Goal: Task Accomplishment & Management: Manage account settings

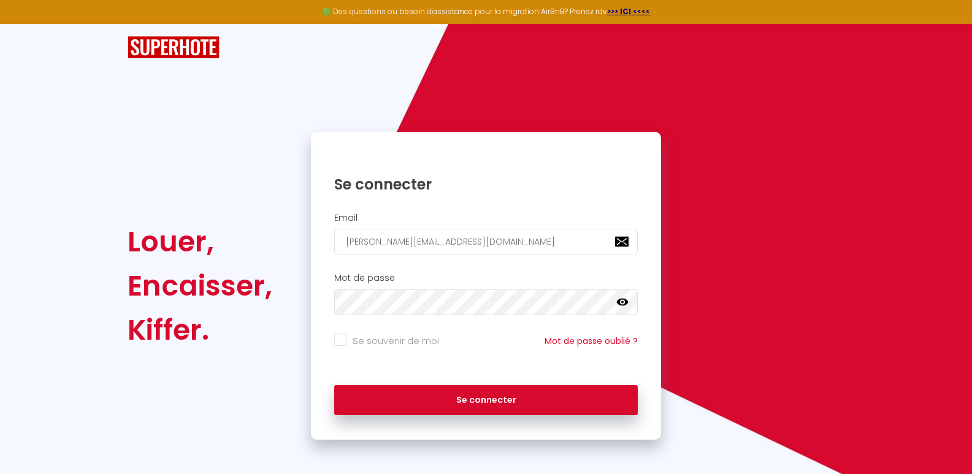
type input "[PERSON_NAME][EMAIL_ADDRESS][DOMAIN_NAME]"
click button "Se connecter" at bounding box center [486, 400] width 304 height 31
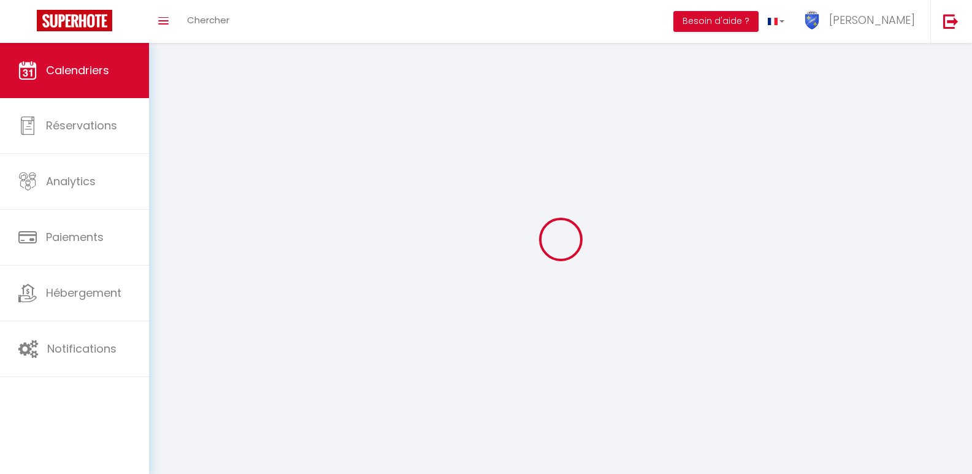
select select
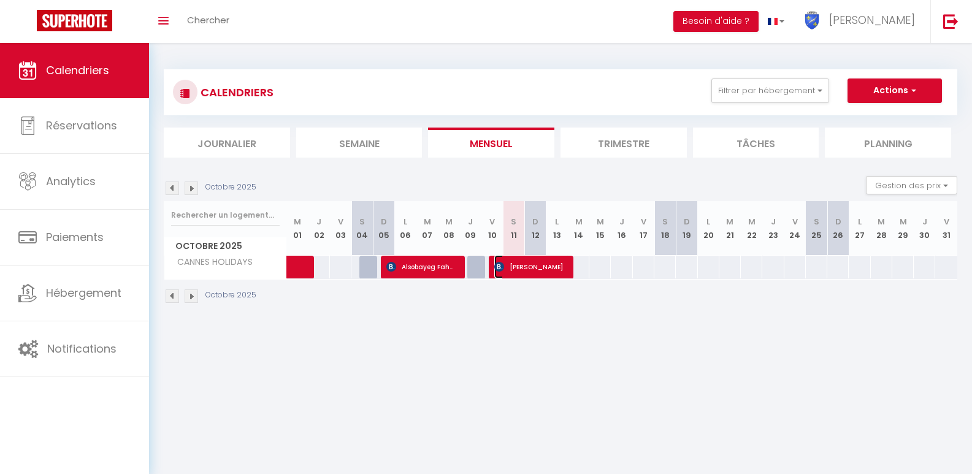
click at [516, 270] on span "[PERSON_NAME]" at bounding box center [531, 266] width 72 height 23
select select "OK"
select select "0"
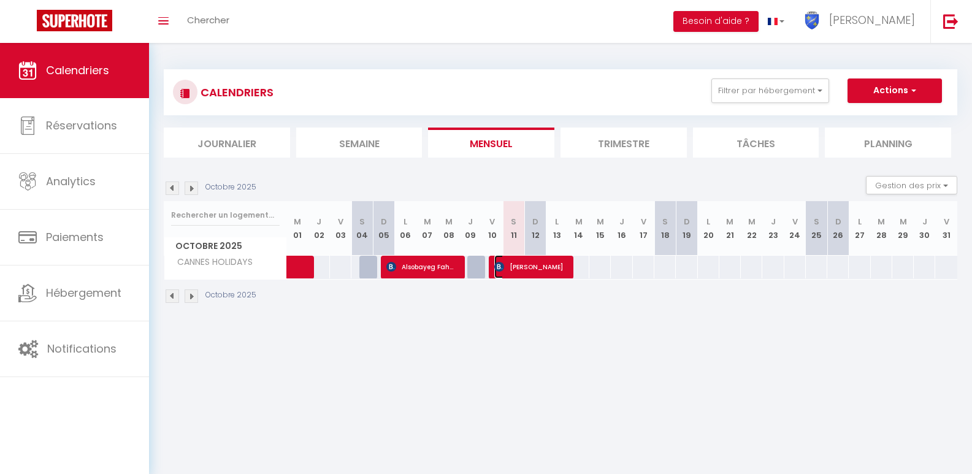
select select "1"
select select
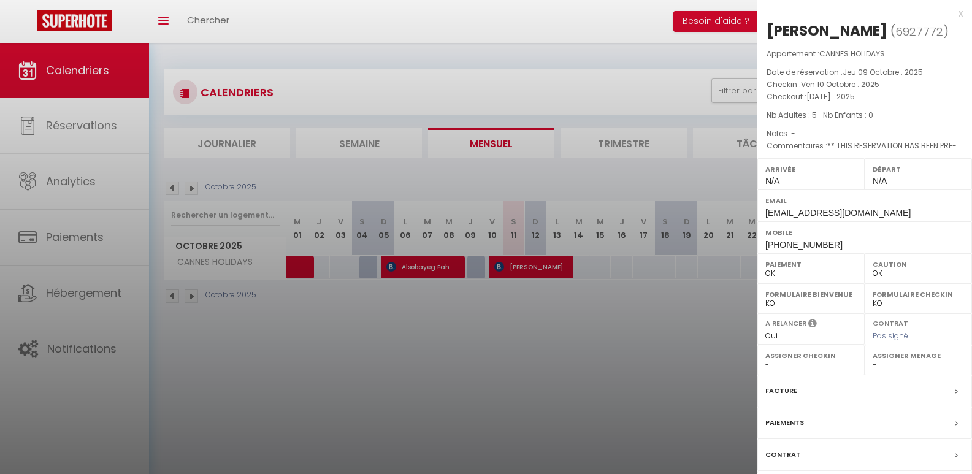
select select "37977"
drag, startPoint x: 768, startPoint y: 30, endPoint x: 945, endPoint y: 27, distance: 177.3
click at [888, 27] on div "[PERSON_NAME]" at bounding box center [827, 31] width 121 height 20
copy div "[PERSON_NAME]"
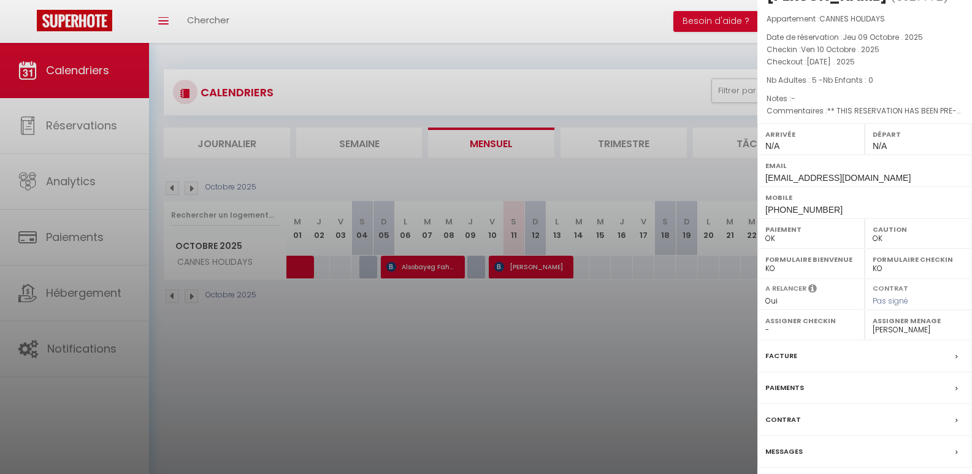
click at [785, 453] on label "Messages" at bounding box center [784, 451] width 37 height 13
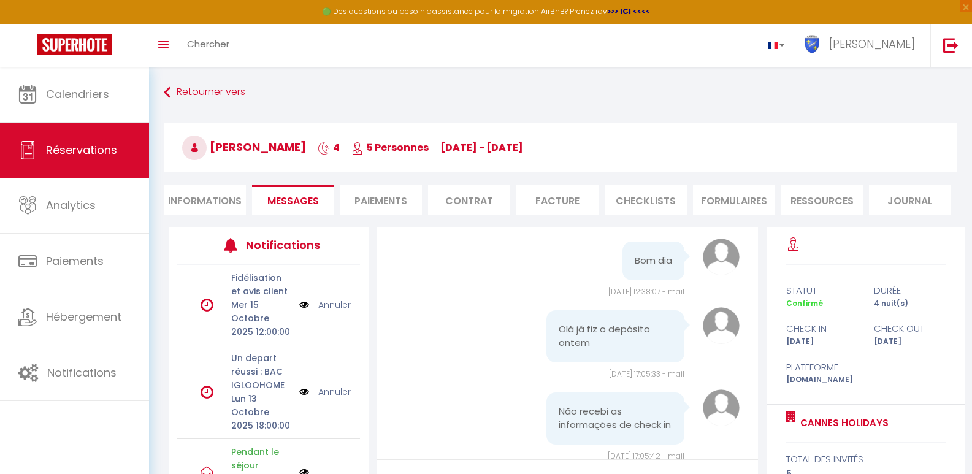
scroll to position [7836, 0]
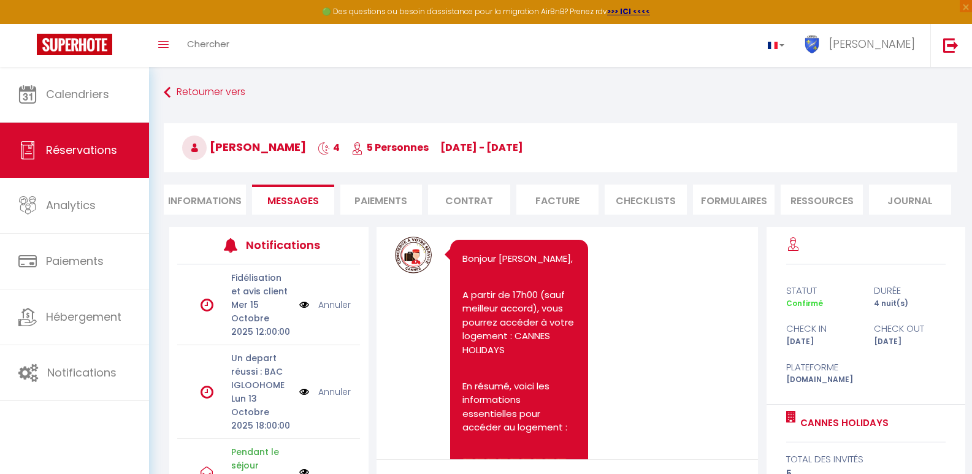
drag, startPoint x: 755, startPoint y: 443, endPoint x: 756, endPoint y: 255, distance: 187.7
click at [949, 50] on img at bounding box center [951, 44] width 15 height 15
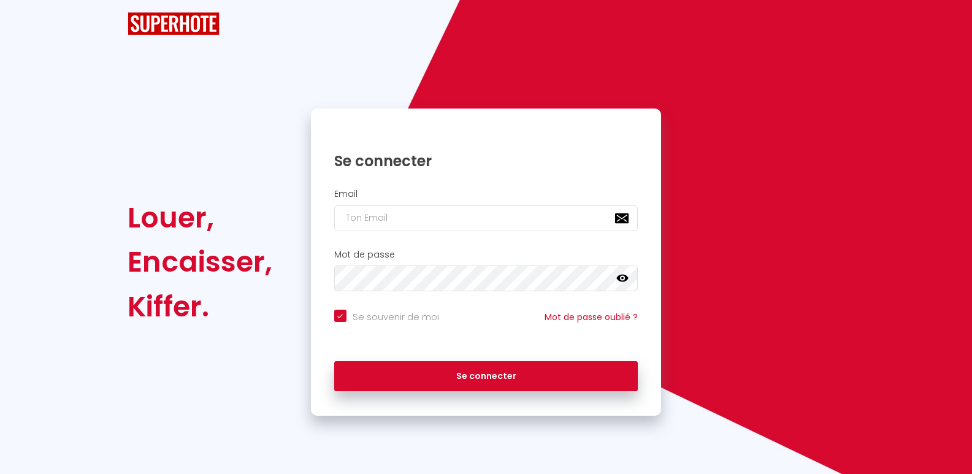
checkbox input "true"
